Goal: Task Accomplishment & Management: Manage account settings

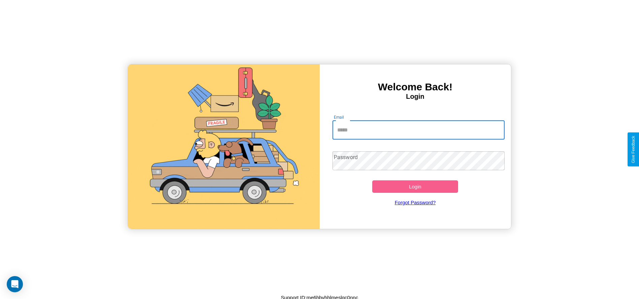
click at [418, 130] on input "Email" at bounding box center [418, 130] width 172 height 19
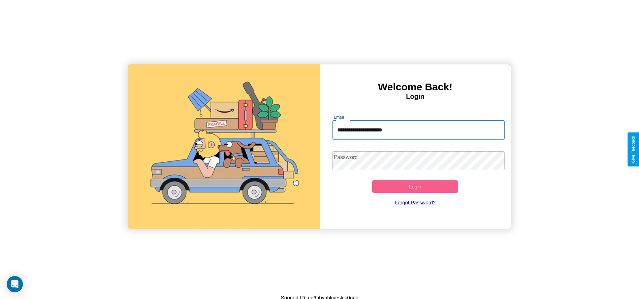
type input "**********"
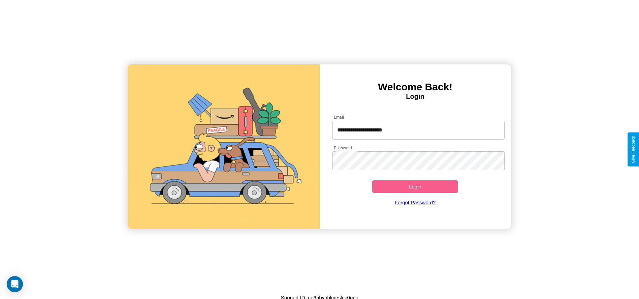
click at [415, 186] on button "Login" at bounding box center [415, 186] width 86 height 12
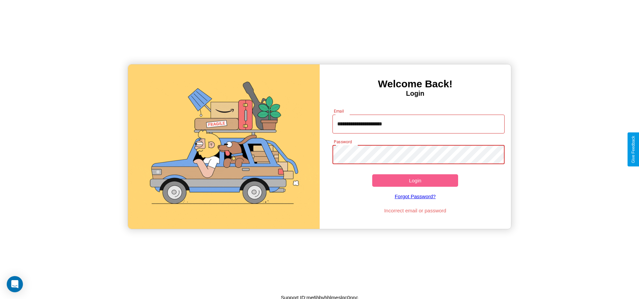
click at [415, 180] on button "Login" at bounding box center [415, 180] width 86 height 12
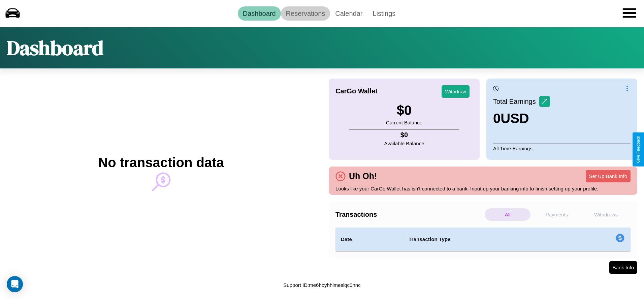
click at [305, 13] on link "Reservations" at bounding box center [306, 13] width 50 height 14
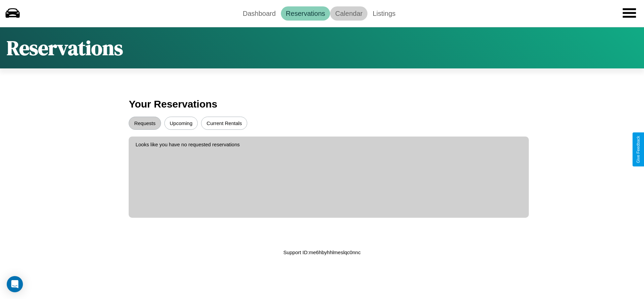
click at [349, 13] on link "Calendar" at bounding box center [348, 13] width 37 height 14
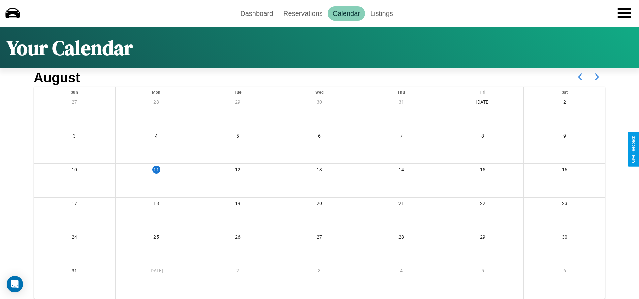
click at [597, 77] on icon at bounding box center [597, 76] width 17 height 17
